Goal: Learn about a topic

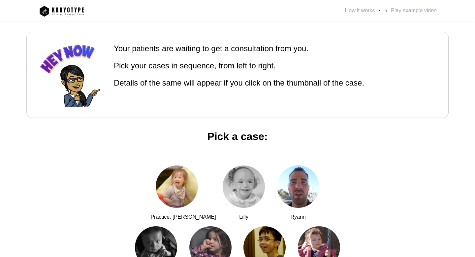
scroll to position [40, 0]
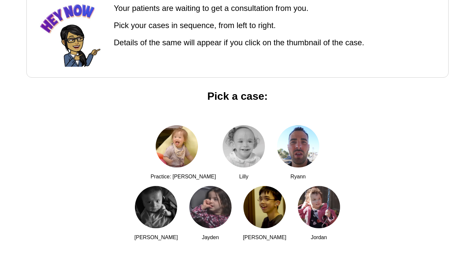
click at [189, 209] on div at bounding box center [210, 207] width 42 height 42
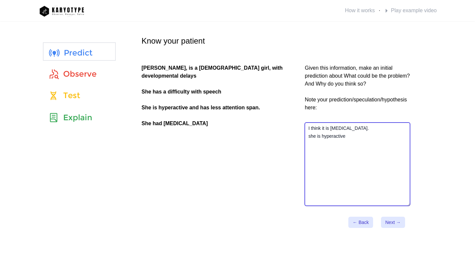
drag, startPoint x: 350, startPoint y: 137, endPoint x: 298, endPoint y: 123, distance: 53.4
click at [298, 123] on div "[PERSON_NAME], is a [DEMOGRAPHIC_DATA] girl, with developmental delays She has …" at bounding box center [238, 131] width 396 height 199
drag, startPoint x: 355, startPoint y: 137, endPoint x: 310, endPoint y: 123, distance: 47.0
click at [310, 123] on textarea "I think it is [MEDICAL_DATA]. she is hyperactive" at bounding box center [357, 164] width 106 height 84
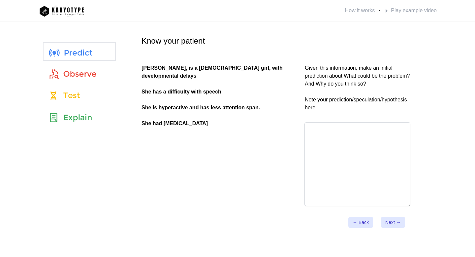
click at [72, 10] on img at bounding box center [61, 11] width 49 height 16
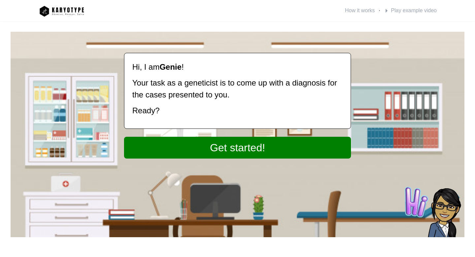
click at [235, 148] on link "Get started!" at bounding box center [237, 148] width 227 height 22
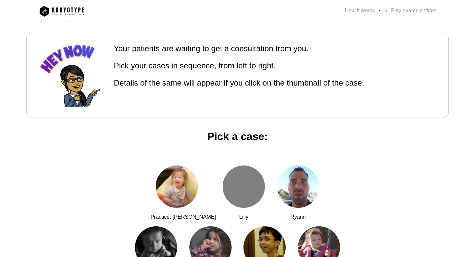
scroll to position [40, 0]
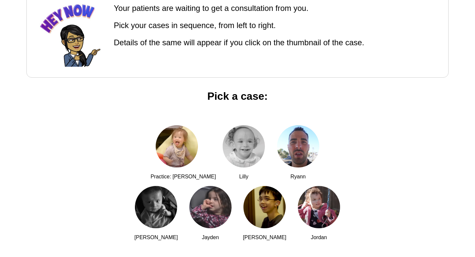
click at [277, 139] on div at bounding box center [298, 146] width 42 height 42
